Goal: Information Seeking & Learning: Learn about a topic

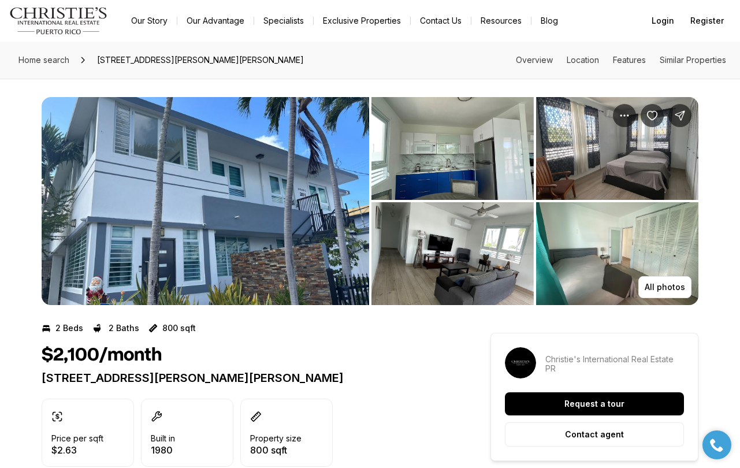
click at [644, 149] on img "View image gallery" at bounding box center [617, 148] width 162 height 103
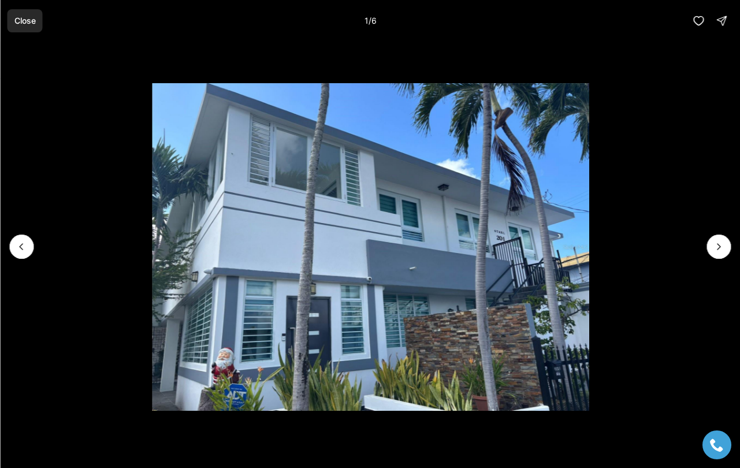
click at [23, 14] on button "Close" at bounding box center [24, 20] width 35 height 23
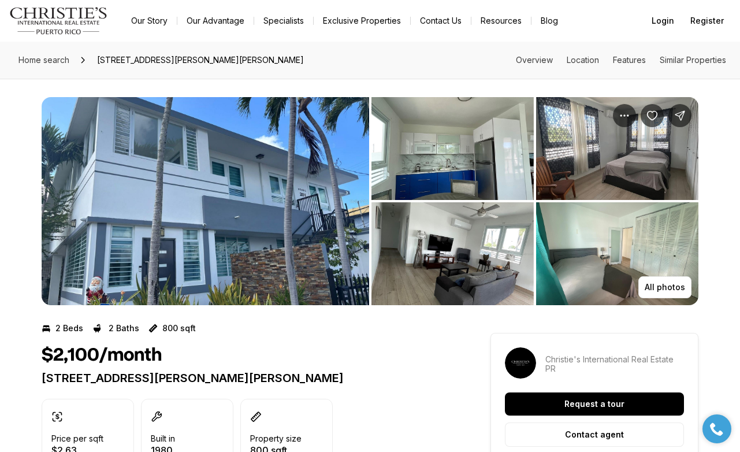
click at [195, 210] on img "View image gallery" at bounding box center [205, 201] width 327 height 208
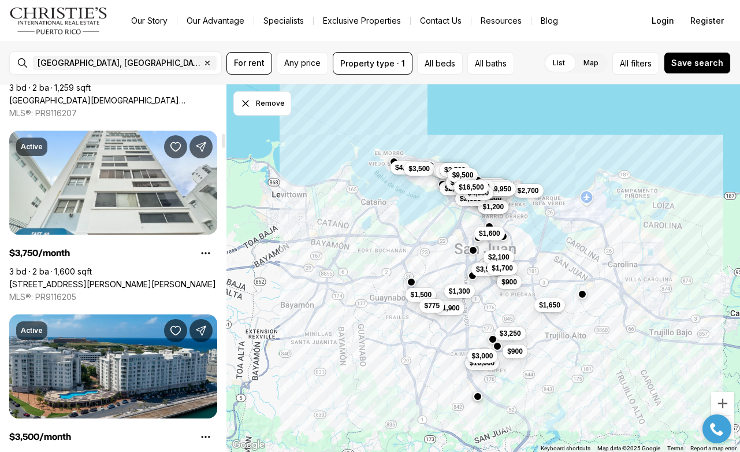
scroll to position [1299, 0]
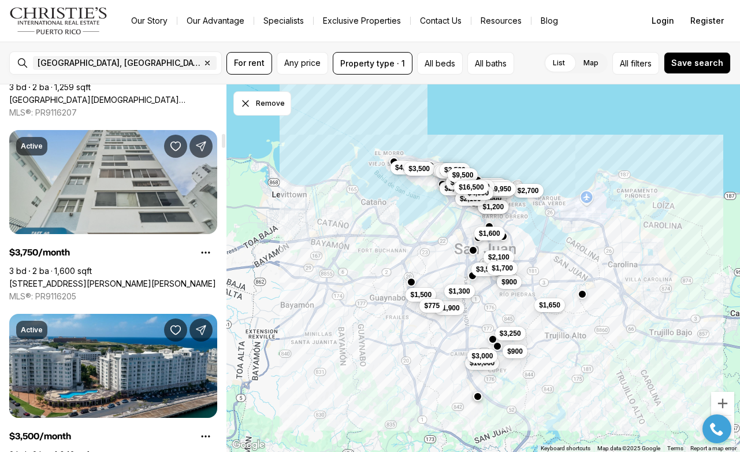
click at [196, 278] on link "[STREET_ADDRESS][PERSON_NAME][PERSON_NAME]" at bounding box center [112, 283] width 207 height 10
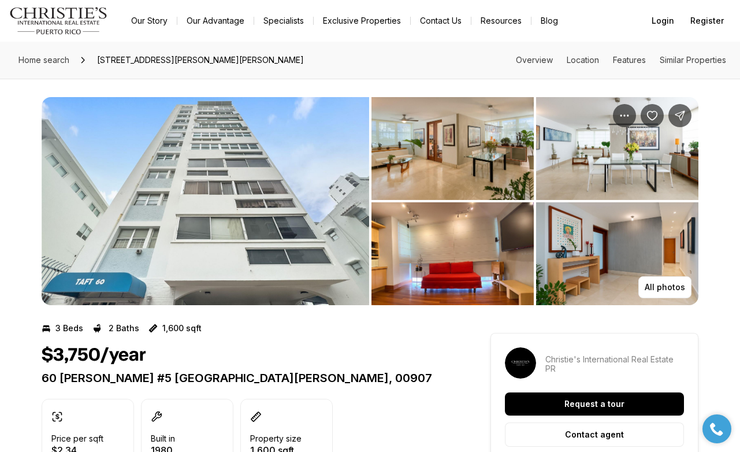
click at [519, 144] on img "View image gallery" at bounding box center [452, 148] width 162 height 103
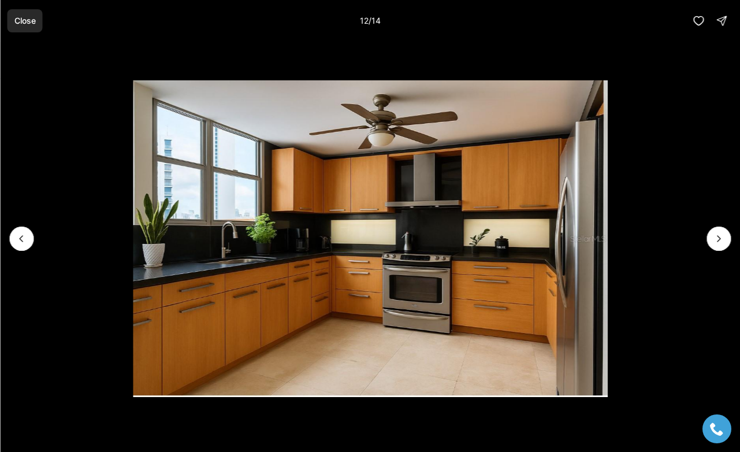
click at [27, 18] on p "Close" at bounding box center [24, 20] width 21 height 9
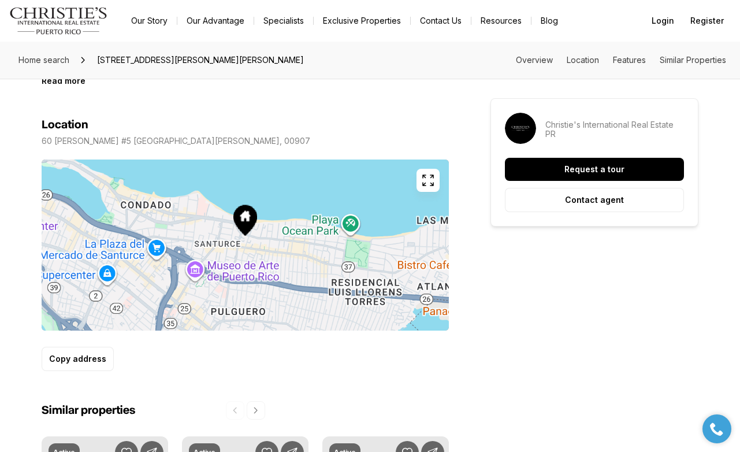
scroll to position [583, 0]
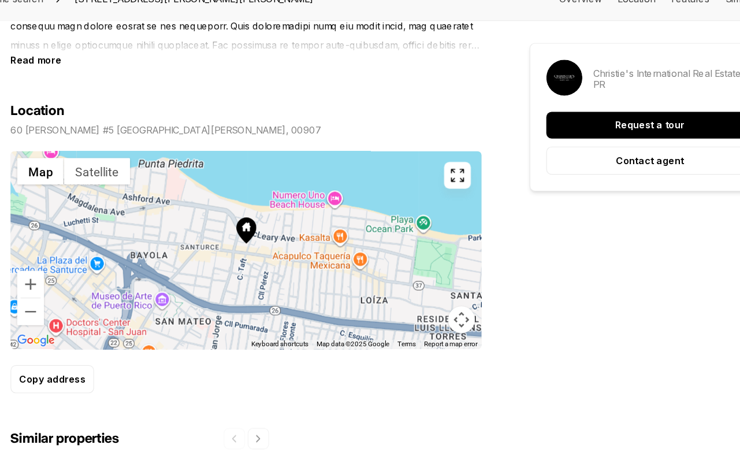
click at [217, 214] on div at bounding box center [245, 277] width 407 height 171
click at [421, 206] on icon "button" at bounding box center [428, 213] width 14 height 14
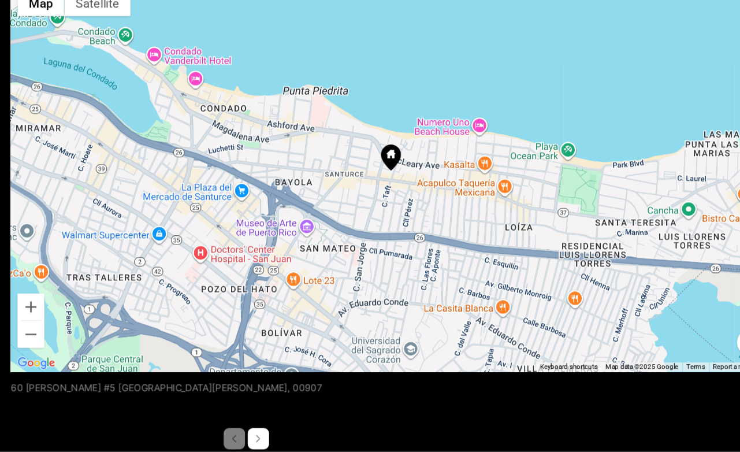
scroll to position [439, 0]
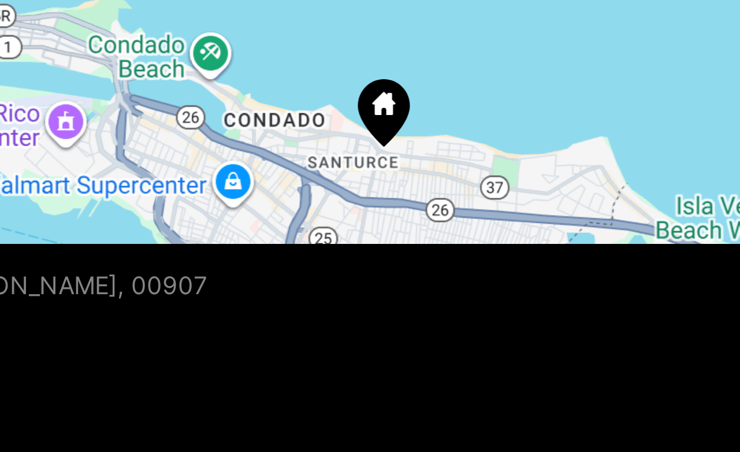
drag, startPoint x: 145, startPoint y: 49, endPoint x: 141, endPoint y: 85, distance: 36.0
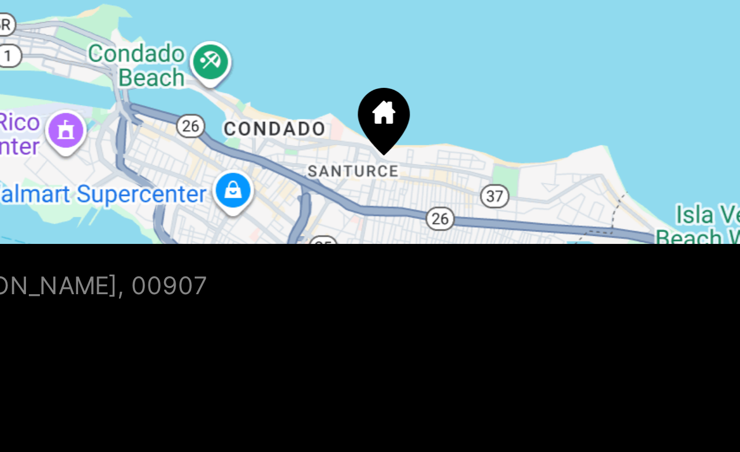
click at [134, 56] on div at bounding box center [370, 214] width 657 height 336
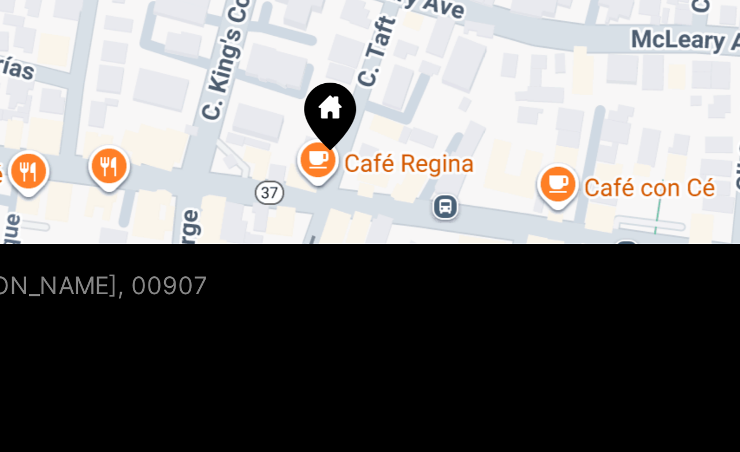
drag, startPoint x: 143, startPoint y: 51, endPoint x: 139, endPoint y: 32, distance: 19.5
click at [139, 46] on div at bounding box center [370, 214] width 657 height 336
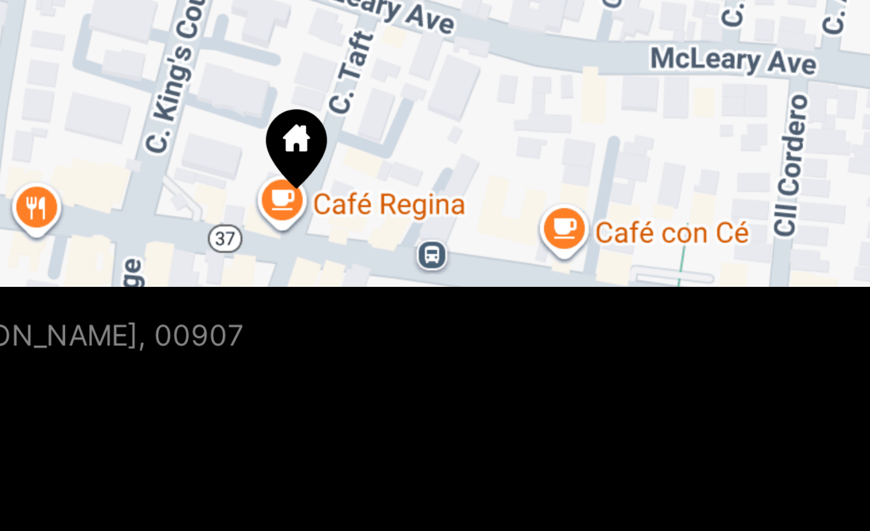
scroll to position [516, 0]
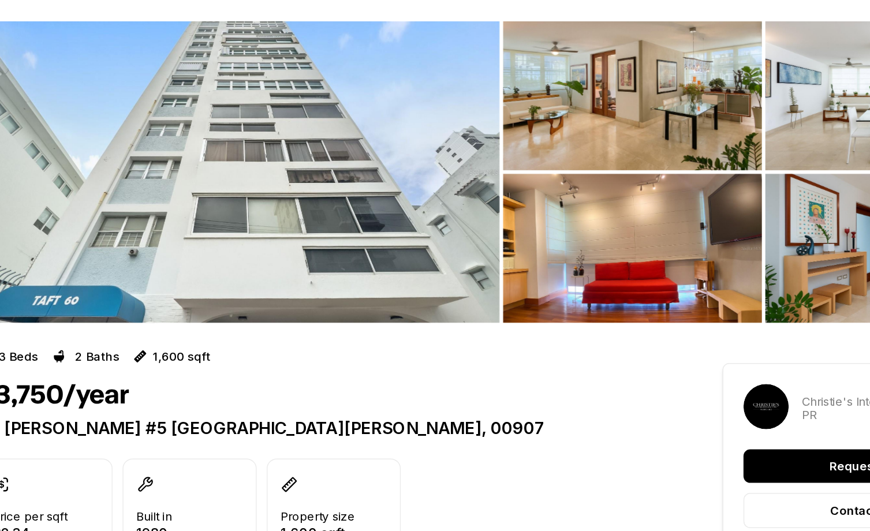
click at [437, 97] on img "View image gallery" at bounding box center [526, 148] width 178 height 103
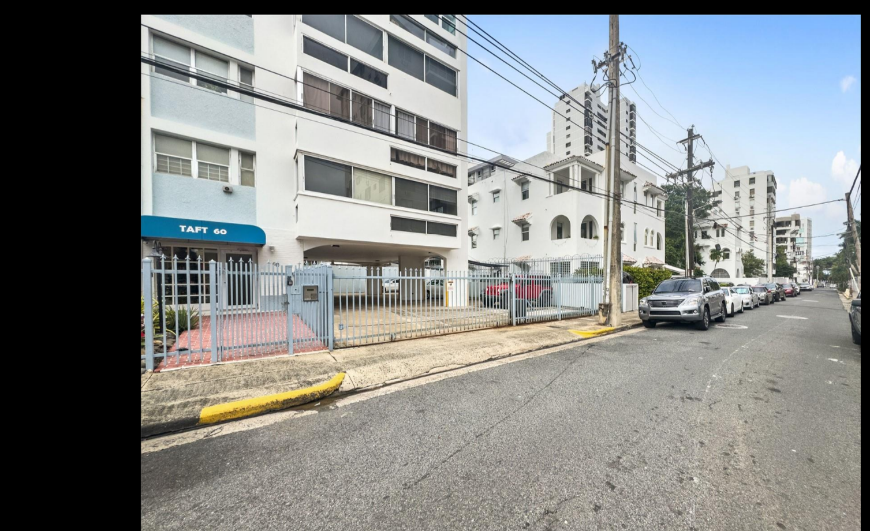
click at [187, 116] on img "13 of 14" at bounding box center [435, 278] width 496 height 372
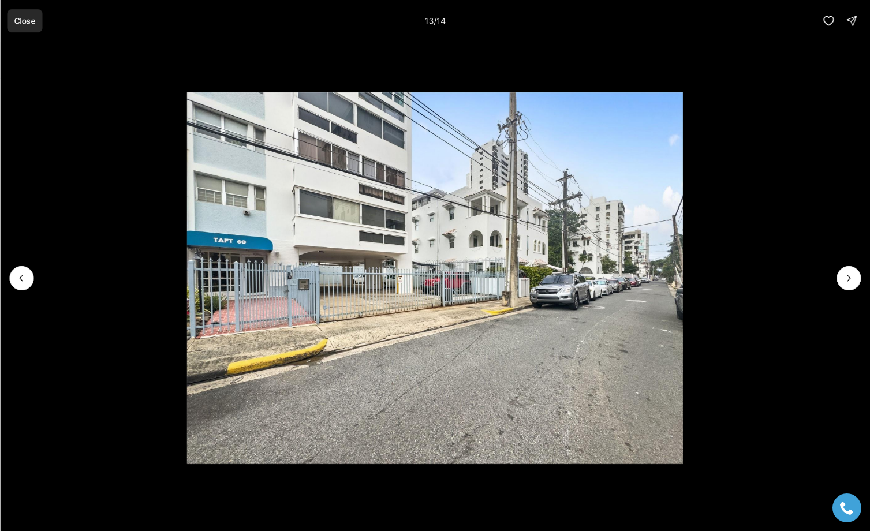
click at [24, 18] on p "Close" at bounding box center [24, 20] width 21 height 9
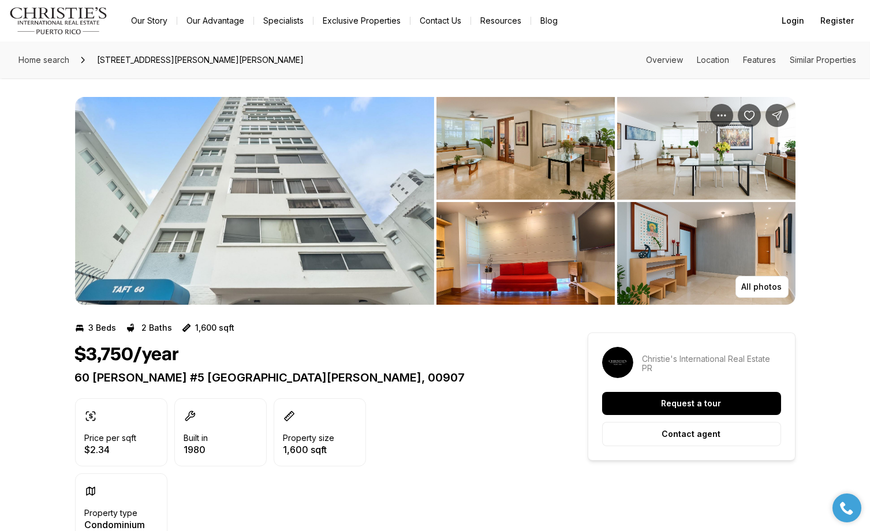
click at [545, 136] on img "View image gallery" at bounding box center [526, 148] width 178 height 103
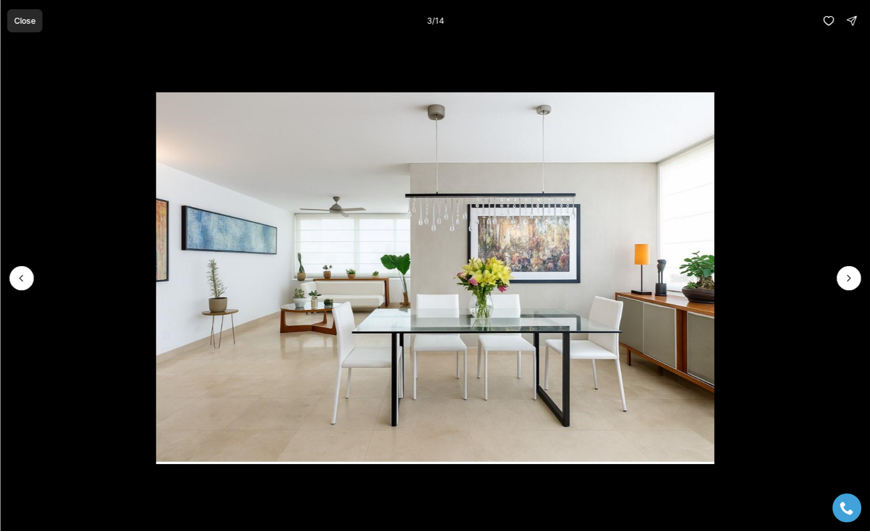
click at [31, 20] on p "Close" at bounding box center [24, 20] width 21 height 9
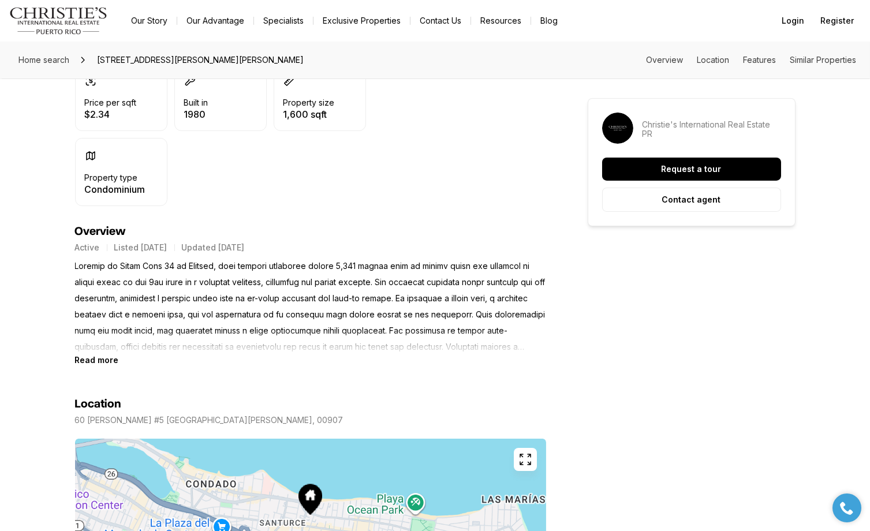
scroll to position [337, 0]
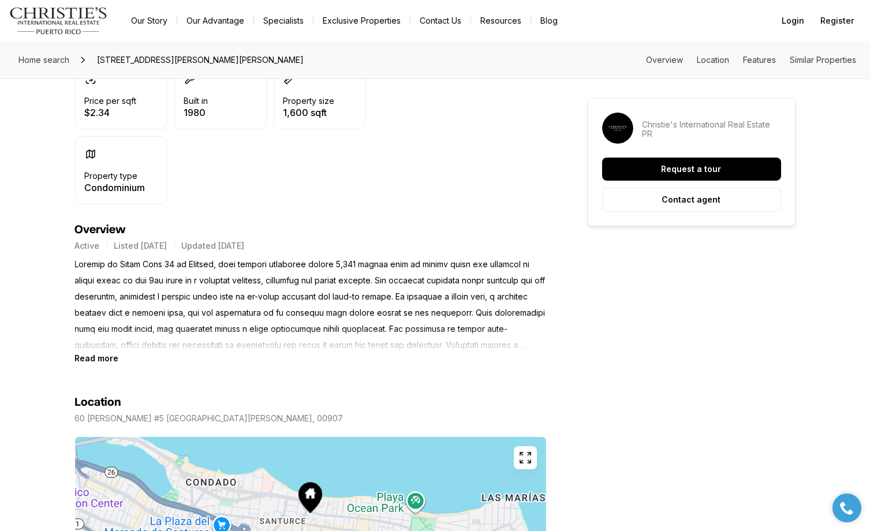
click at [103, 353] on b "Read more" at bounding box center [97, 358] width 44 height 10
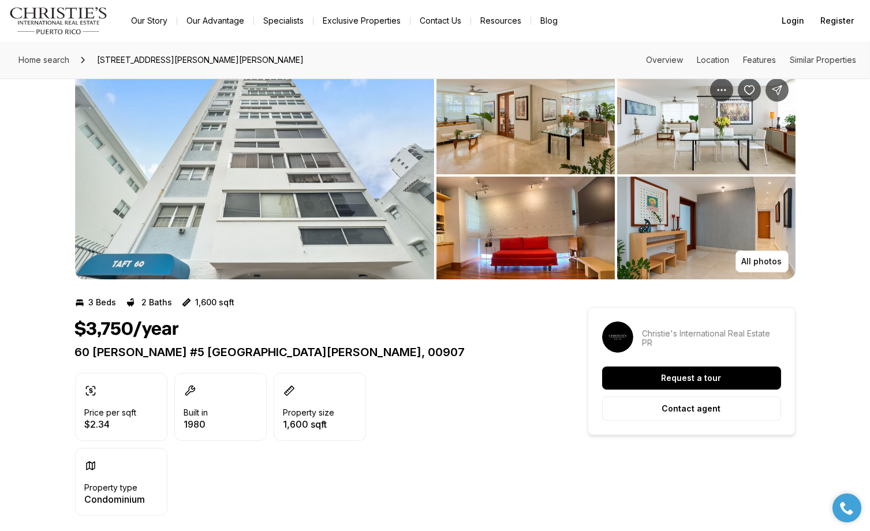
scroll to position [5, 0]
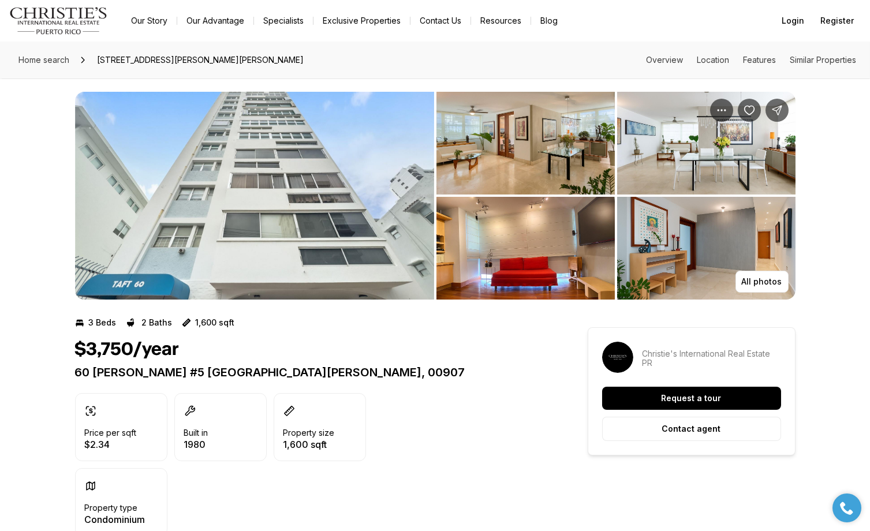
click at [538, 253] on img "View image gallery" at bounding box center [526, 248] width 178 height 103
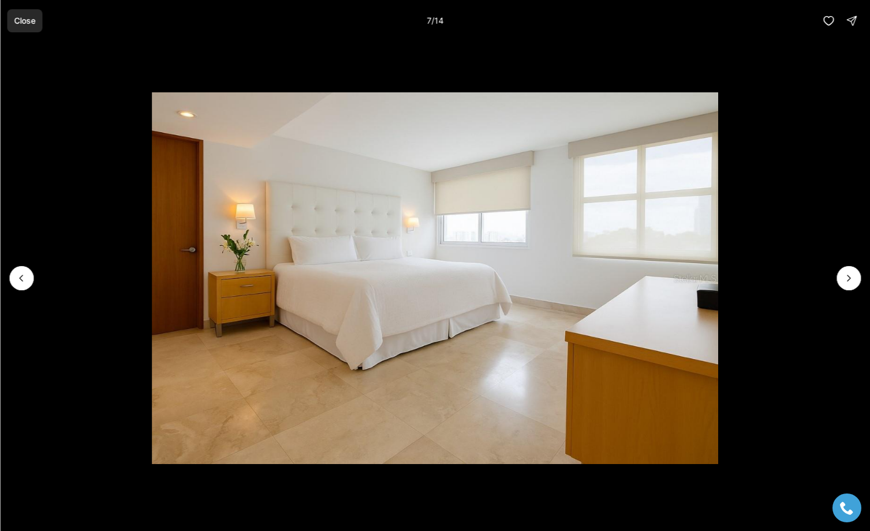
click at [25, 26] on button "Close" at bounding box center [24, 20] width 35 height 23
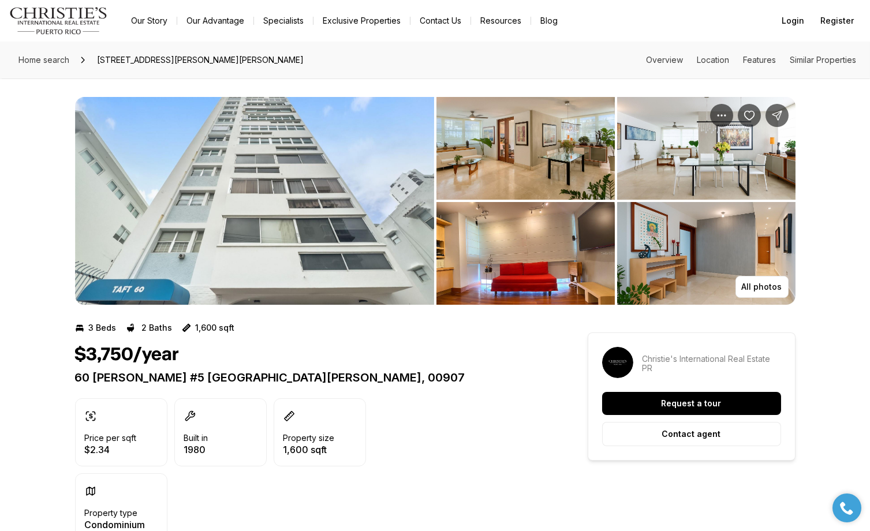
scroll to position [0, 0]
click at [244, 200] on img "View image gallery" at bounding box center [254, 201] width 359 height 208
